Goal: Check status: Check status

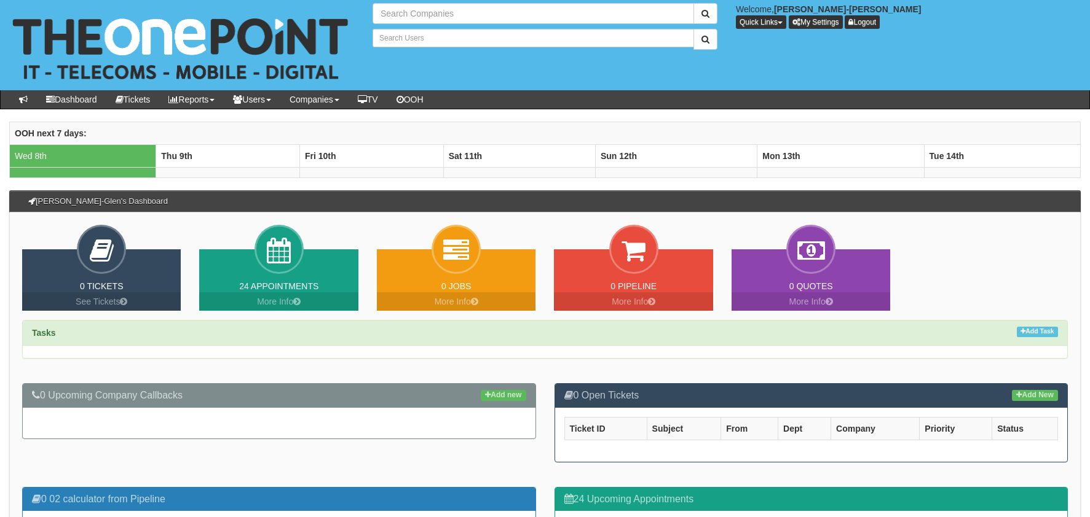
type input "Search Companies"
type input "Search Users"
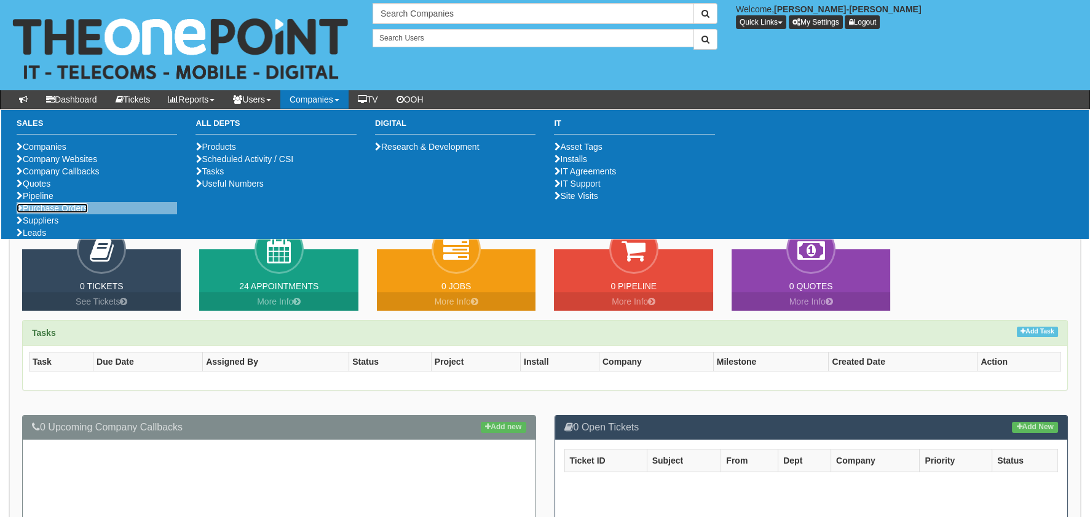
click at [49, 213] on link "Purchase Orders" at bounding box center [52, 208] width 71 height 10
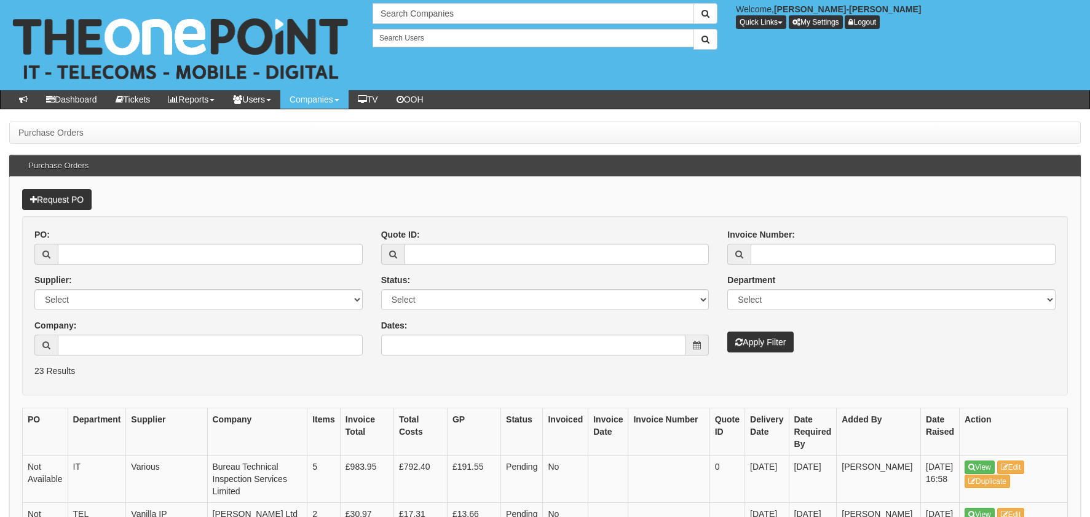
click at [40, 253] on span at bounding box center [45, 254] width 23 height 21
click at [94, 253] on input "PO:" at bounding box center [210, 254] width 305 height 21
paste input "19664"
type input "19664"
drag, startPoint x: 827, startPoint y: 340, endPoint x: 819, endPoint y: 340, distance: 8.6
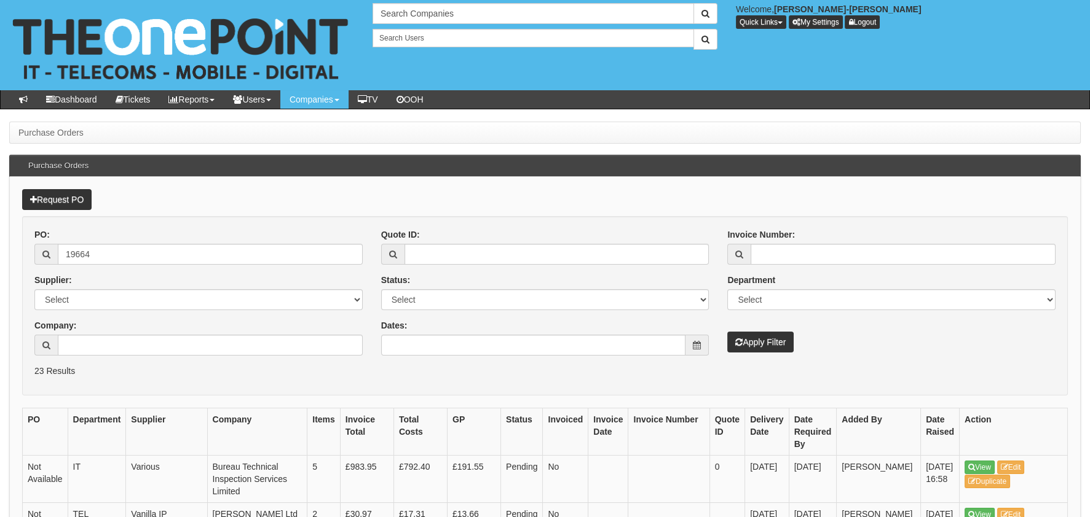
click at [827, 340] on div "Invoice Number: Department Select Mobiles IT Telecoms Marketing Digital Interna…" at bounding box center [891, 291] width 347 height 124
click at [773, 338] on button "Apply Filter" at bounding box center [760, 342] width 66 height 21
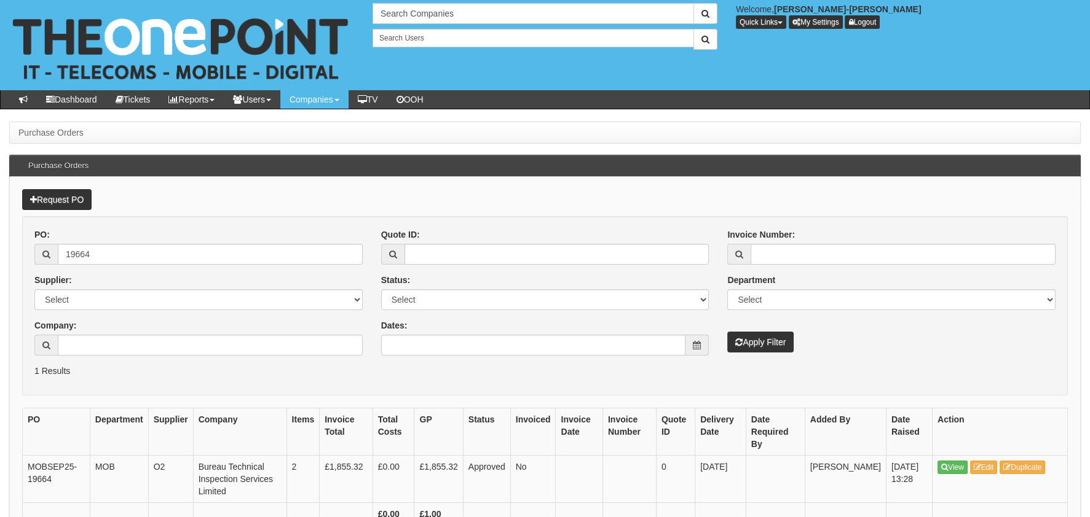
scroll to position [70, 0]
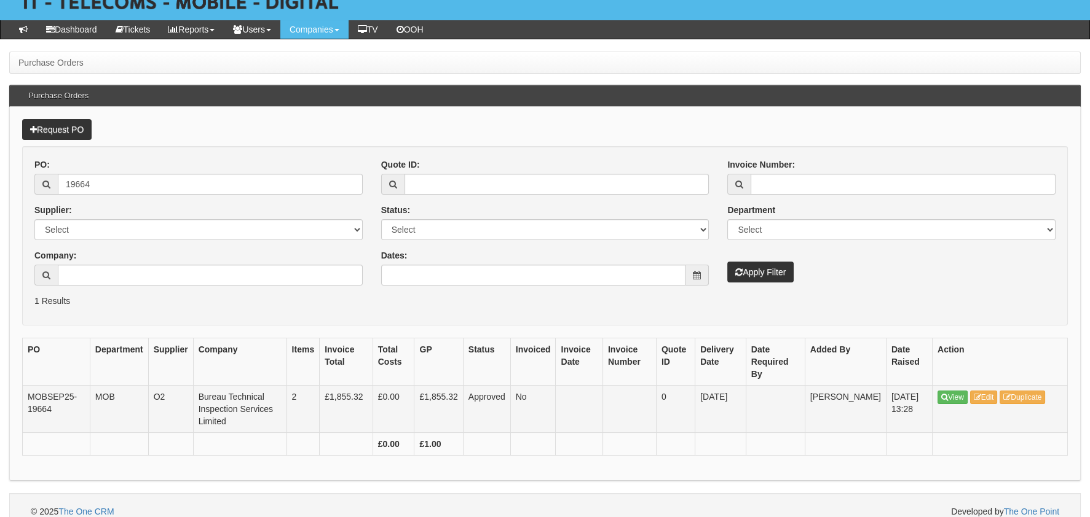
click at [966, 393] on td "View Edit Duplicate" at bounding box center [999, 408] width 135 height 47
click at [949, 391] on link "View" at bounding box center [952, 398] width 30 height 14
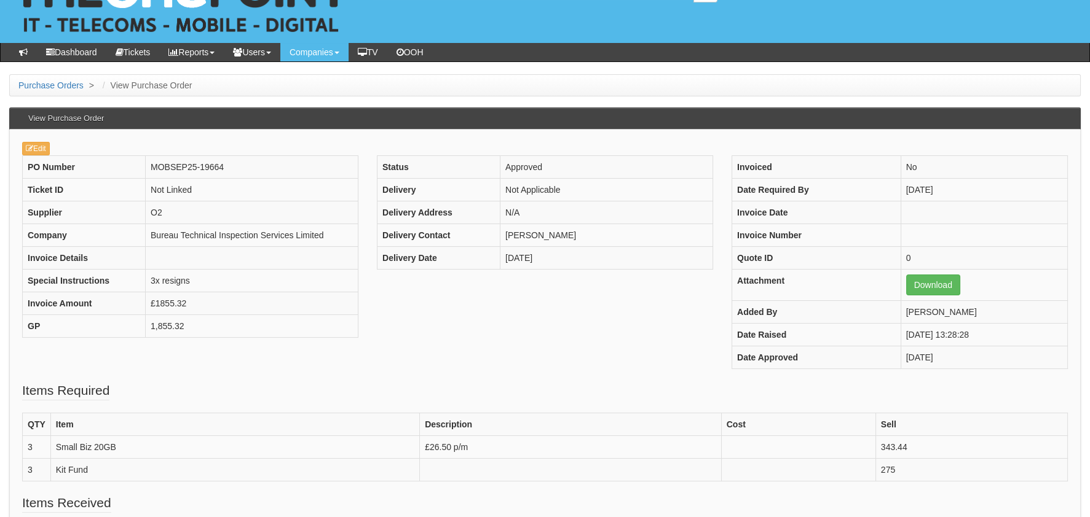
scroll to position [122, 0]
